Goal: Information Seeking & Learning: Learn about a topic

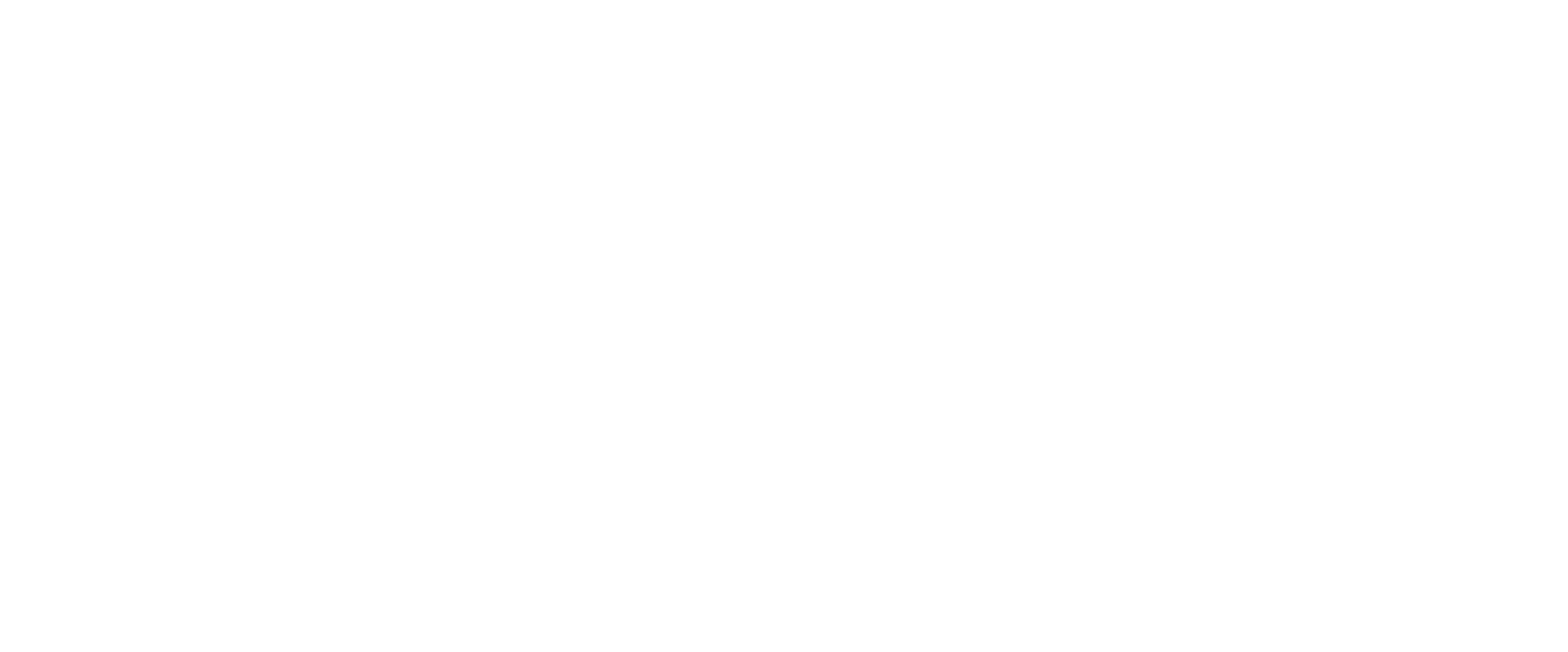
click at [1567, 30] on html "Search & Filter Toolbar -776 Days -8 Hours -55 Minutes -9 Seconds Until Launch.…" at bounding box center [784, 326] width 1568 height 652
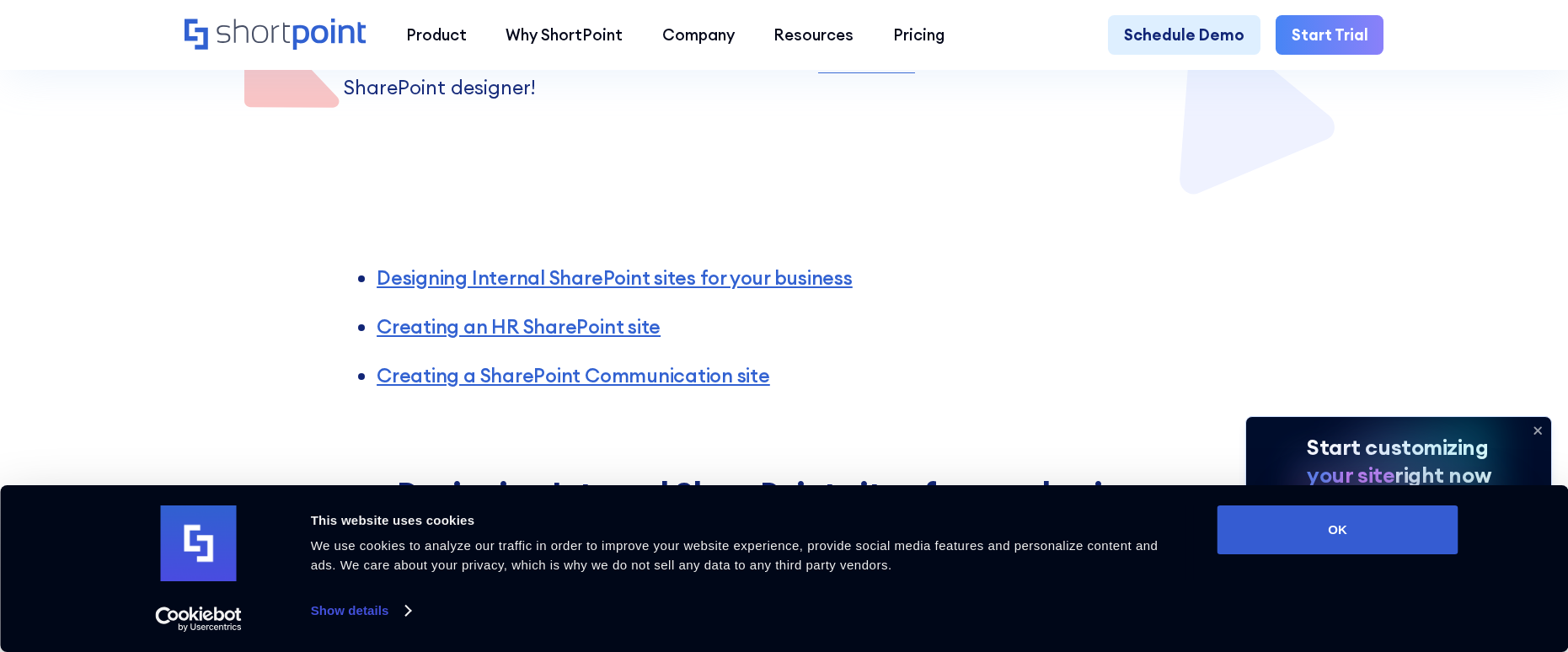
scroll to position [794, 0]
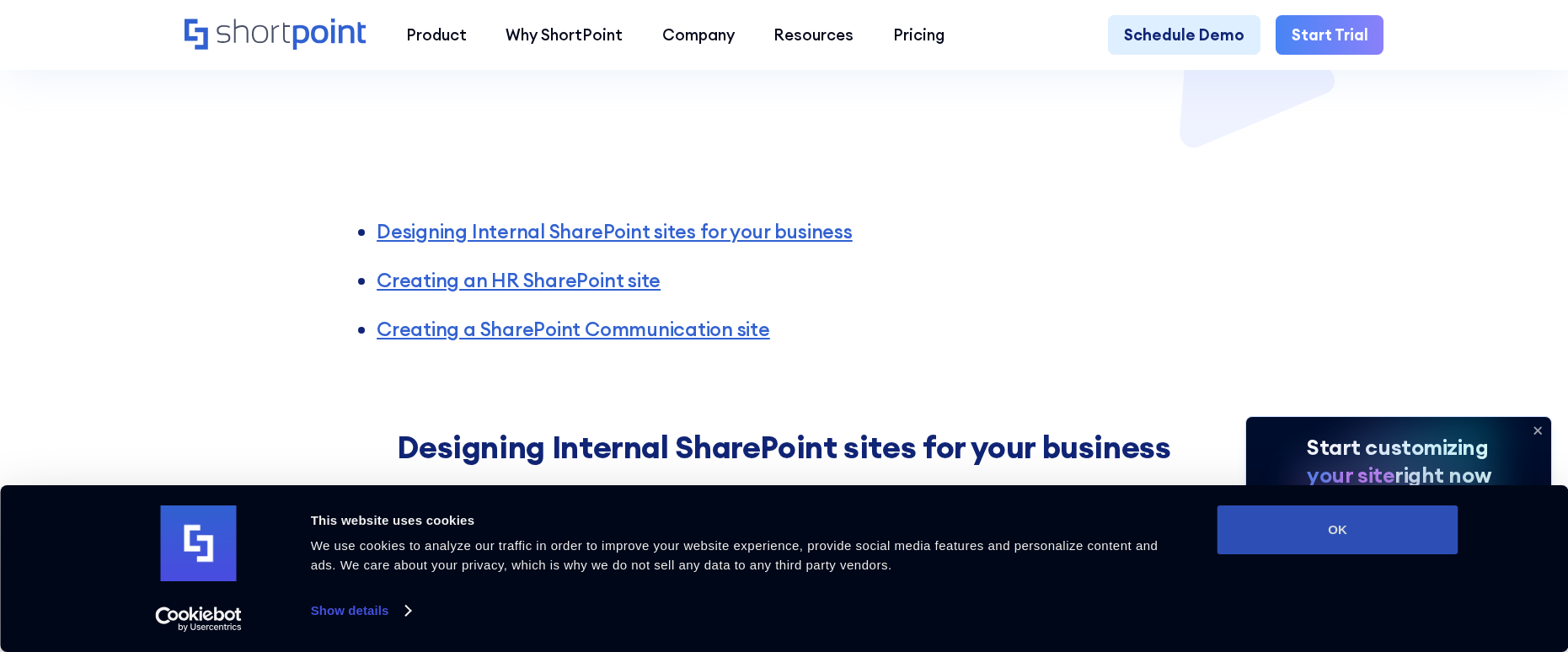
click at [1312, 543] on button "OK" at bounding box center [1338, 529] width 241 height 49
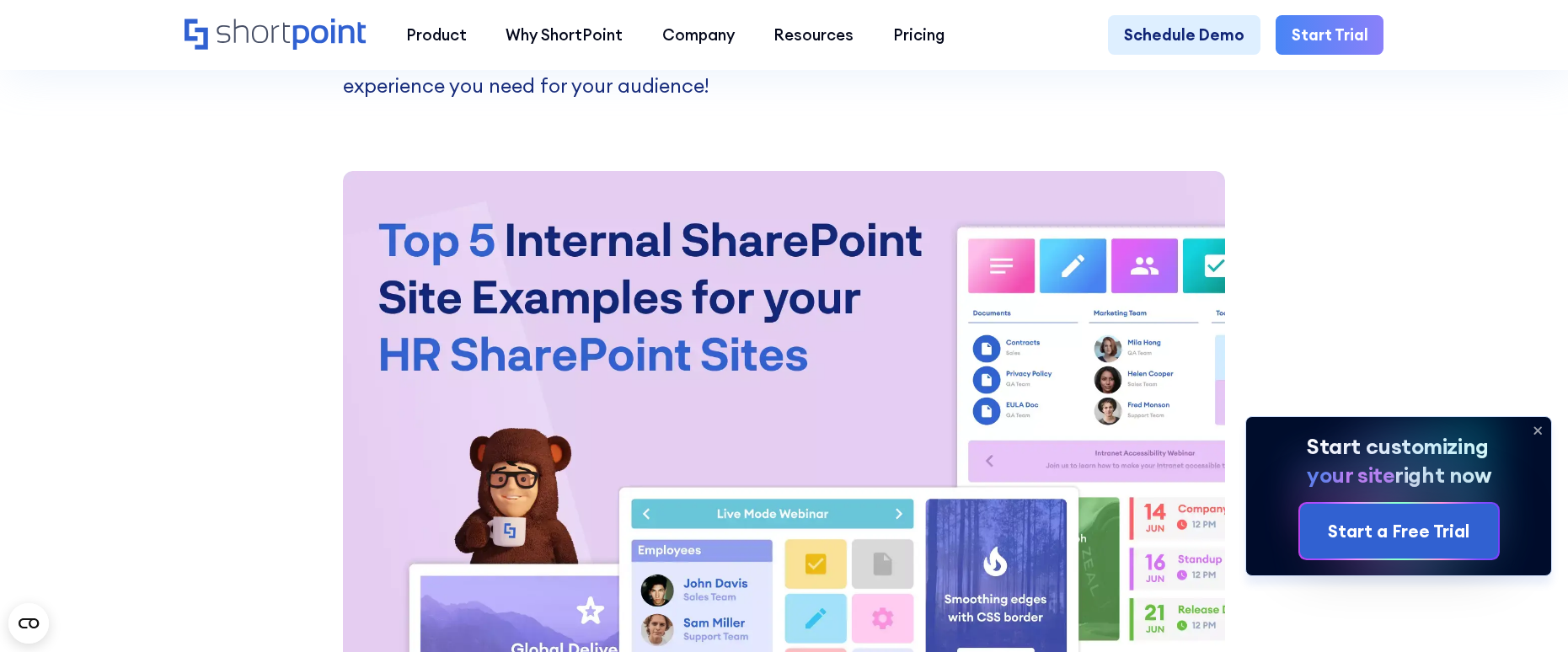
scroll to position [0, 0]
